Goal: Task Accomplishment & Management: Use online tool/utility

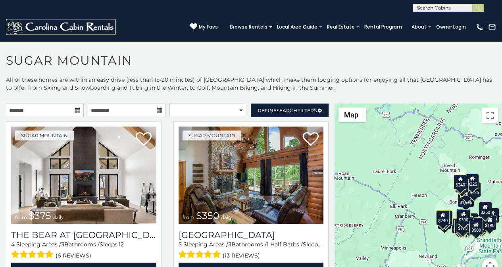
click at [11, 30] on img at bounding box center [61, 27] width 110 height 16
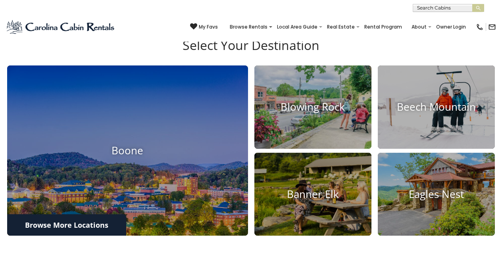
scroll to position [540, 0]
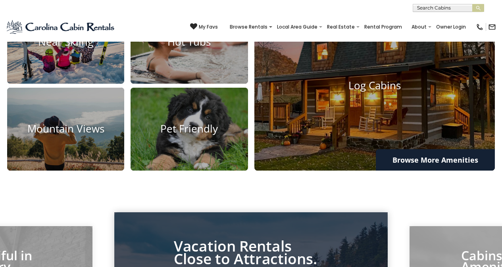
click at [260, 240] on p "Vacation Rentals Close to Attractions." at bounding box center [251, 252] width 155 height 25
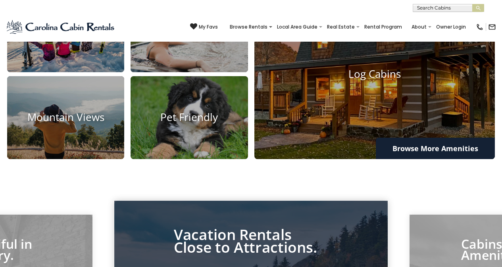
scroll to position [556, 0]
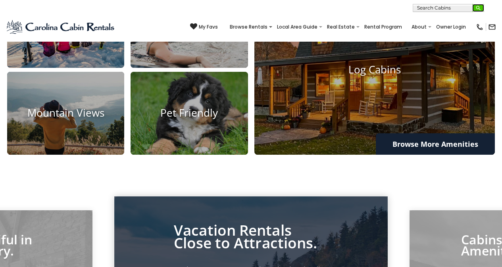
click at [480, 4] on button "submit" at bounding box center [478, 8] width 12 height 8
